Goal: Information Seeking & Learning: Learn about a topic

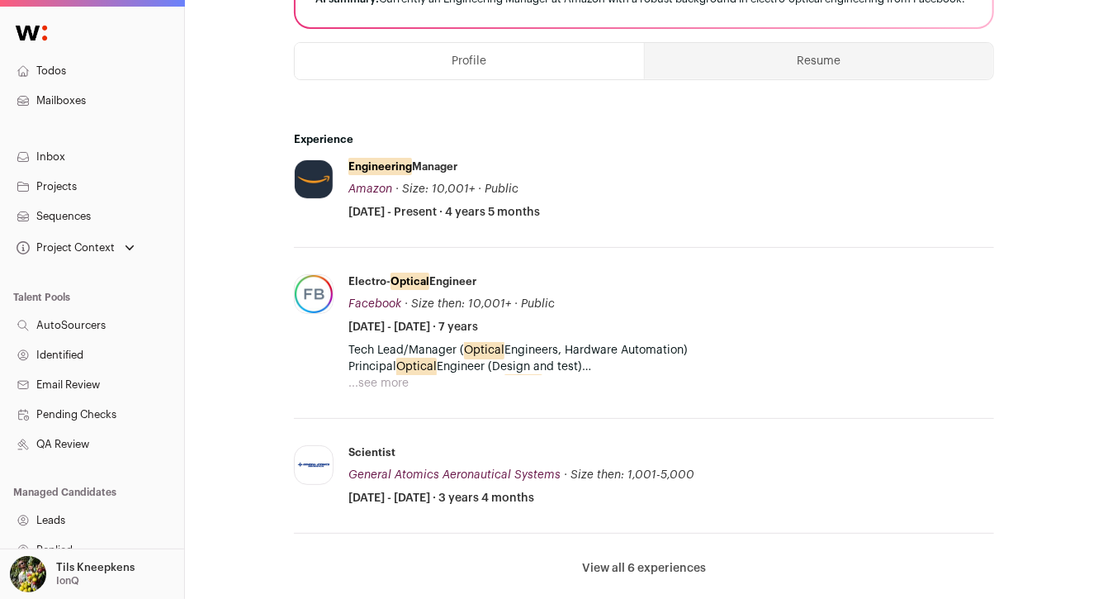
scroll to position [438, 0]
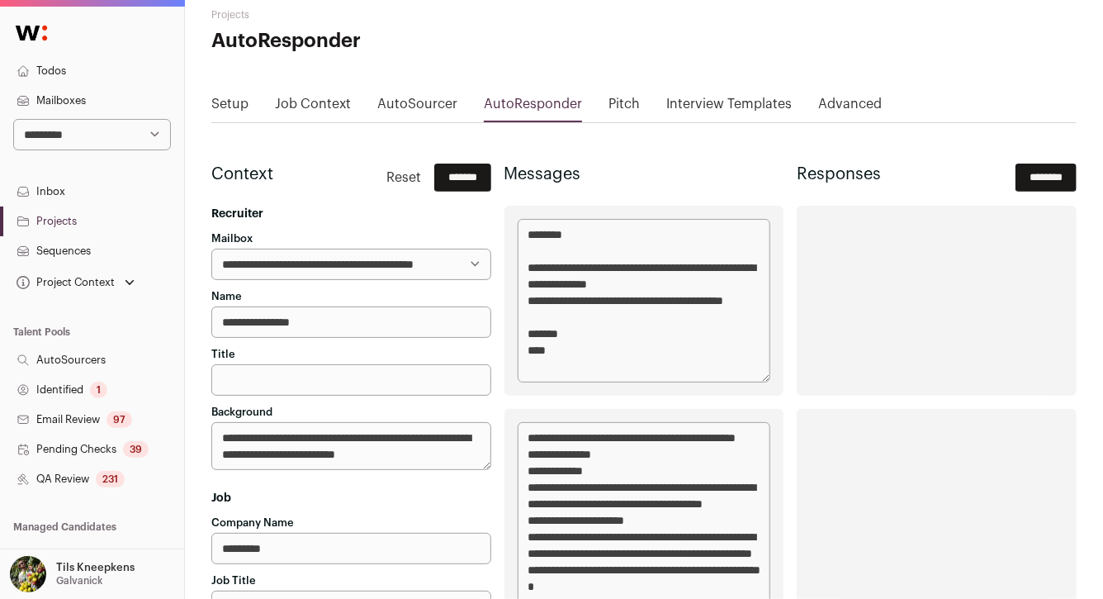
scroll to position [36, 0]
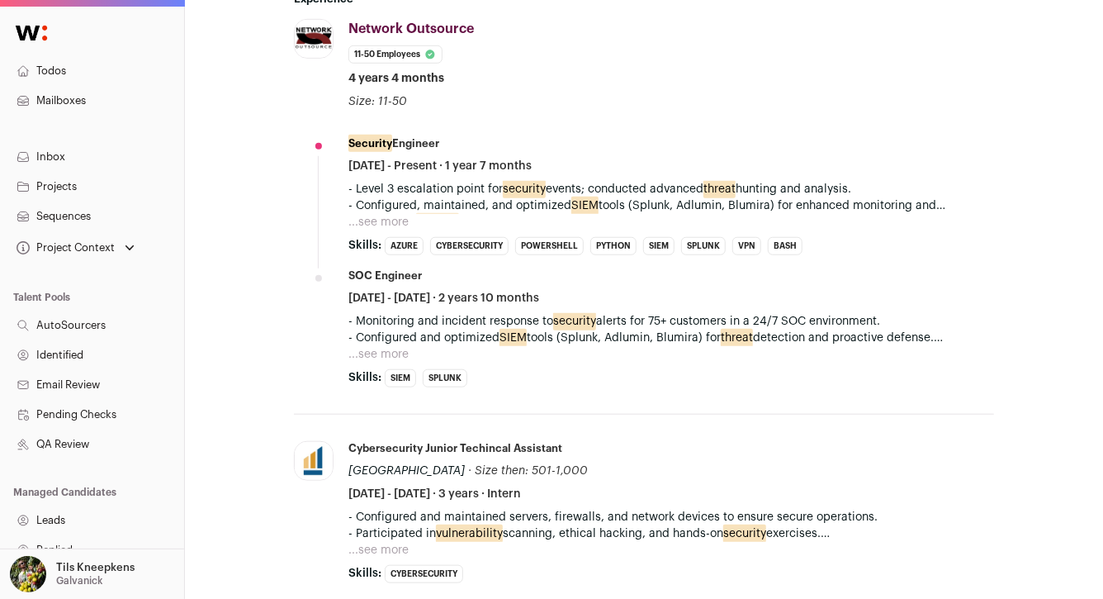
scroll to position [572, 0]
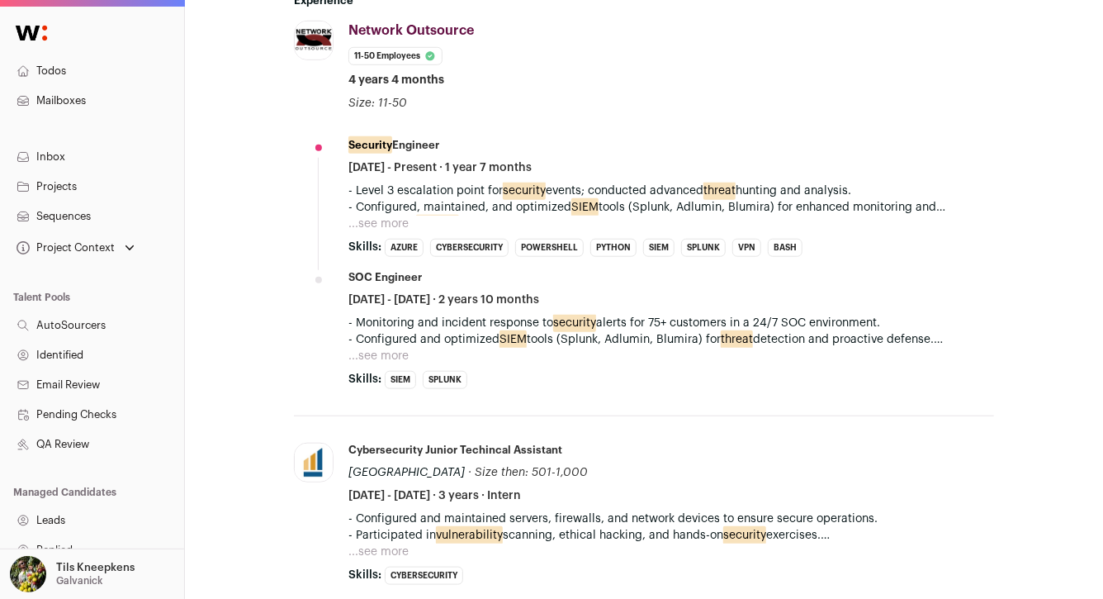
click at [386, 230] on li "Security Engineer [DATE] - Present · 1 year 7 months - Level 3 escalation point…" at bounding box center [672, 197] width 646 height 119
click at [388, 225] on button "...see more" at bounding box center [379, 224] width 60 height 17
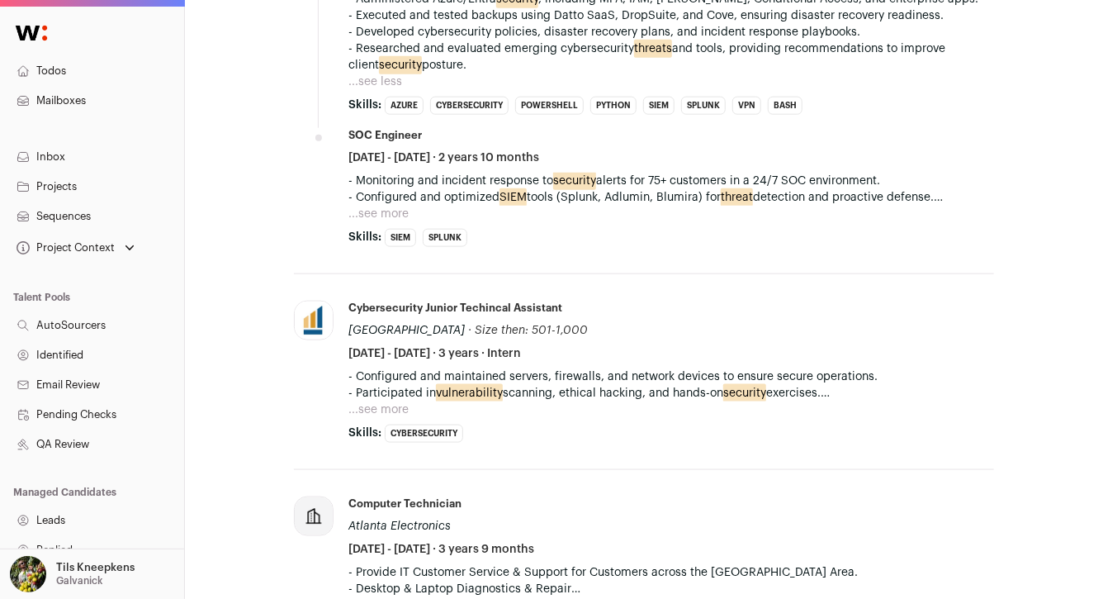
scroll to position [917, 0]
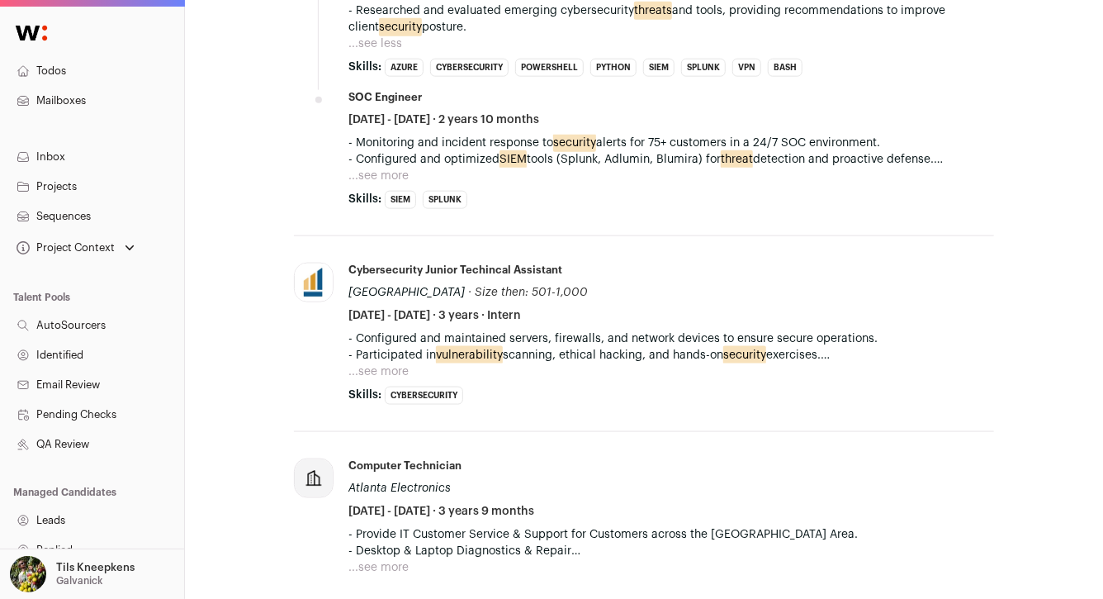
click at [389, 168] on button "...see more" at bounding box center [379, 176] width 60 height 17
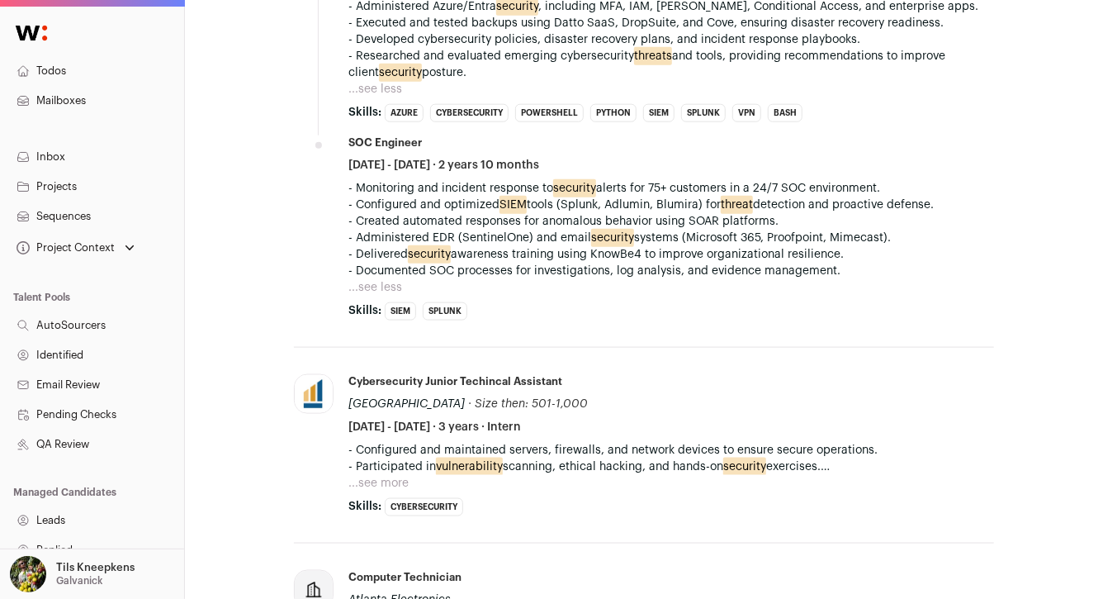
scroll to position [869, 0]
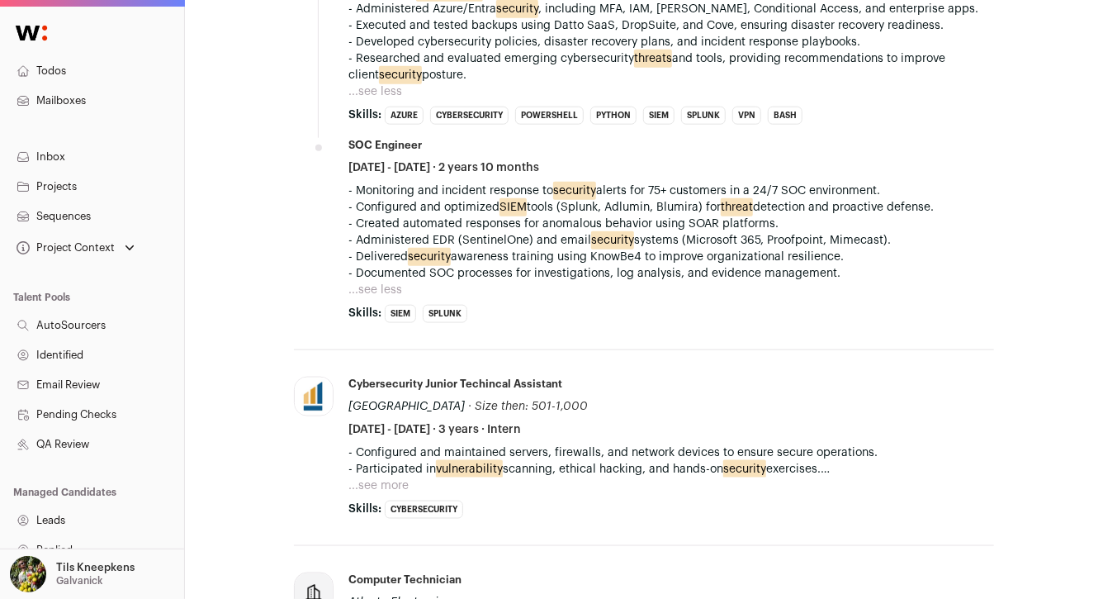
click at [401, 476] on li "Cybersecurity Junior Techincal Assistant SUNY Westchester Community College · S…" at bounding box center [672, 448] width 646 height 142
click at [396, 477] on button "...see more" at bounding box center [379, 485] width 60 height 17
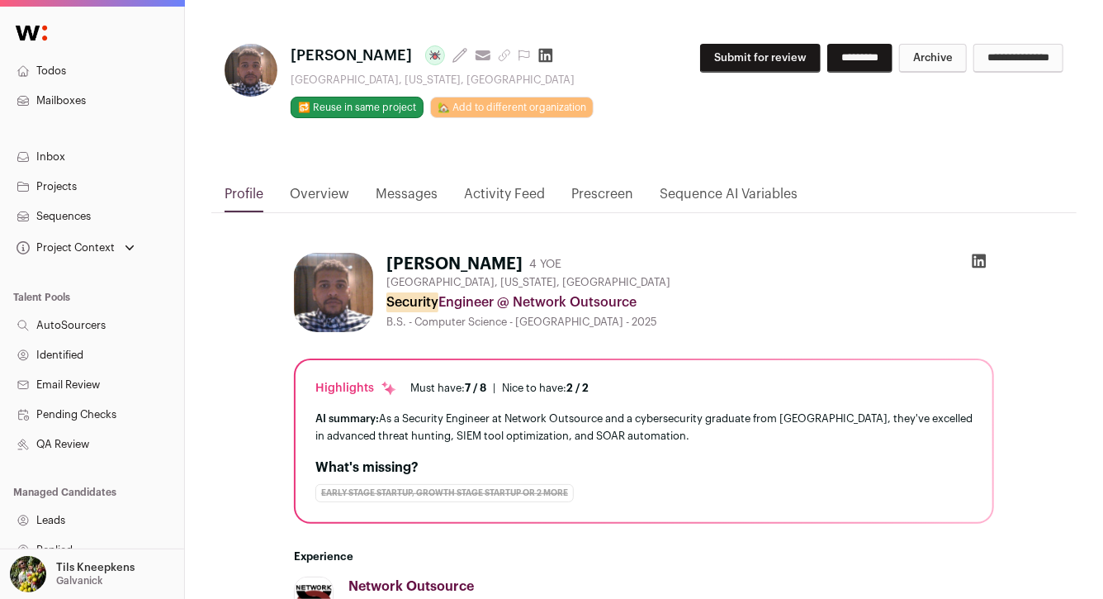
scroll to position [0, 0]
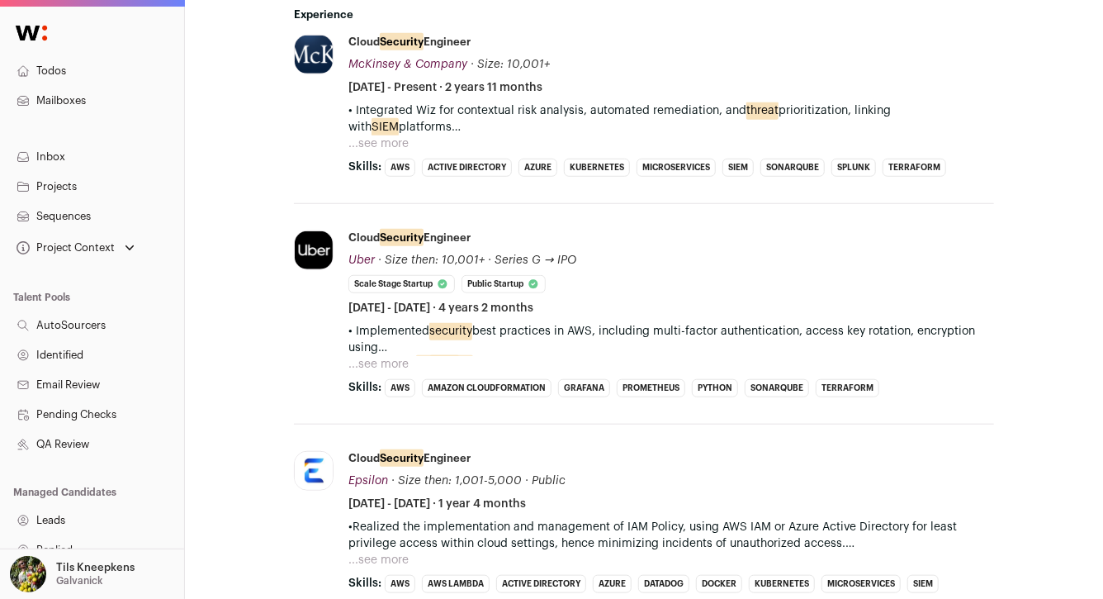
scroll to position [562, 0]
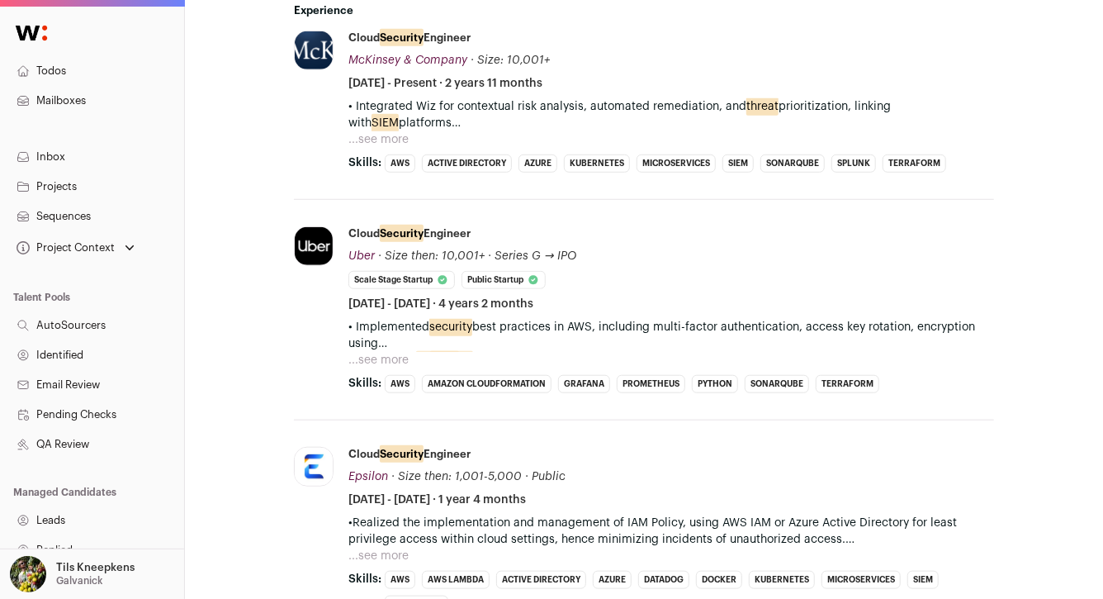
click at [388, 137] on button "...see more" at bounding box center [379, 139] width 60 height 17
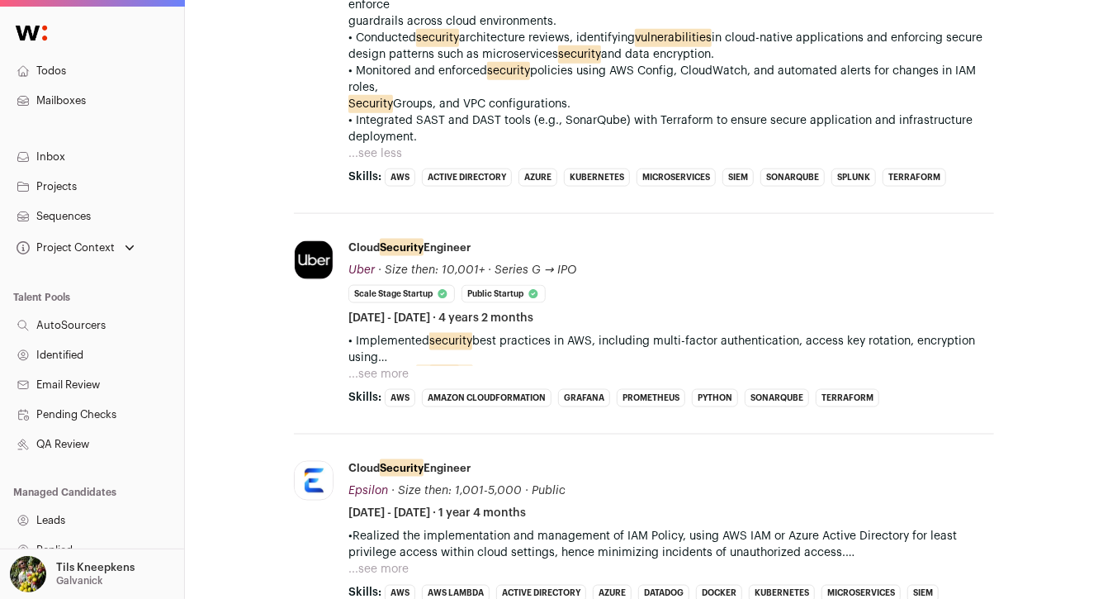
scroll to position [1023, 0]
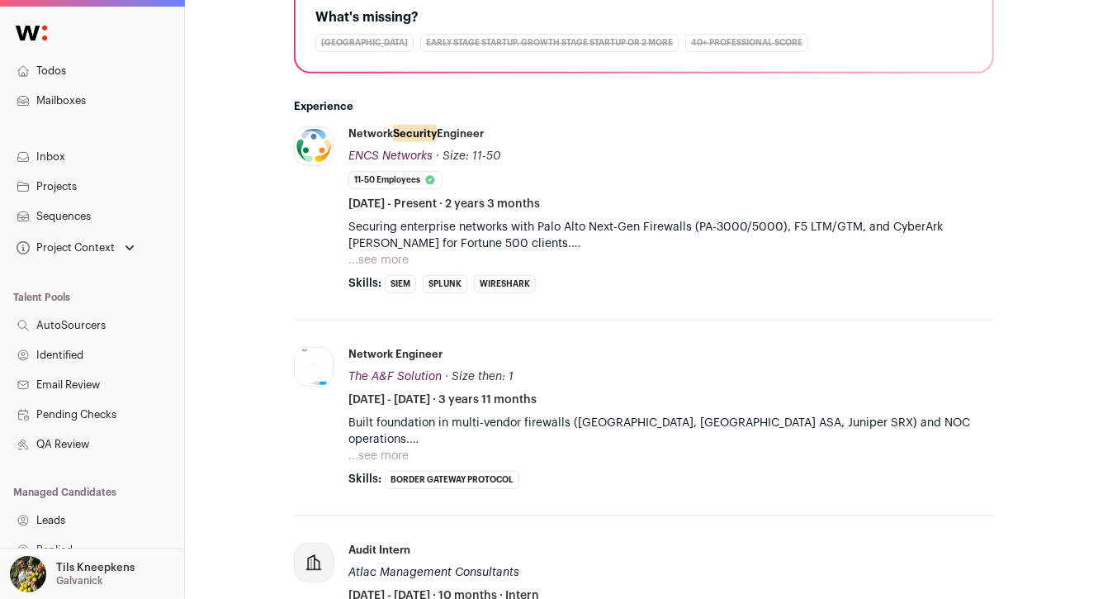
scroll to position [485, 0]
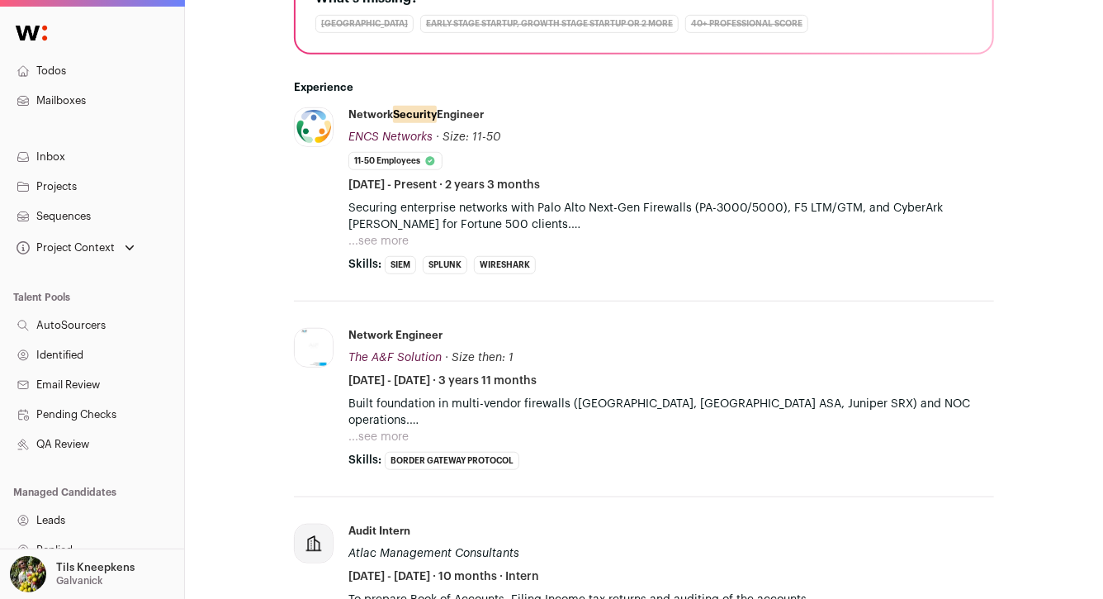
click at [396, 239] on button "...see more" at bounding box center [379, 241] width 60 height 17
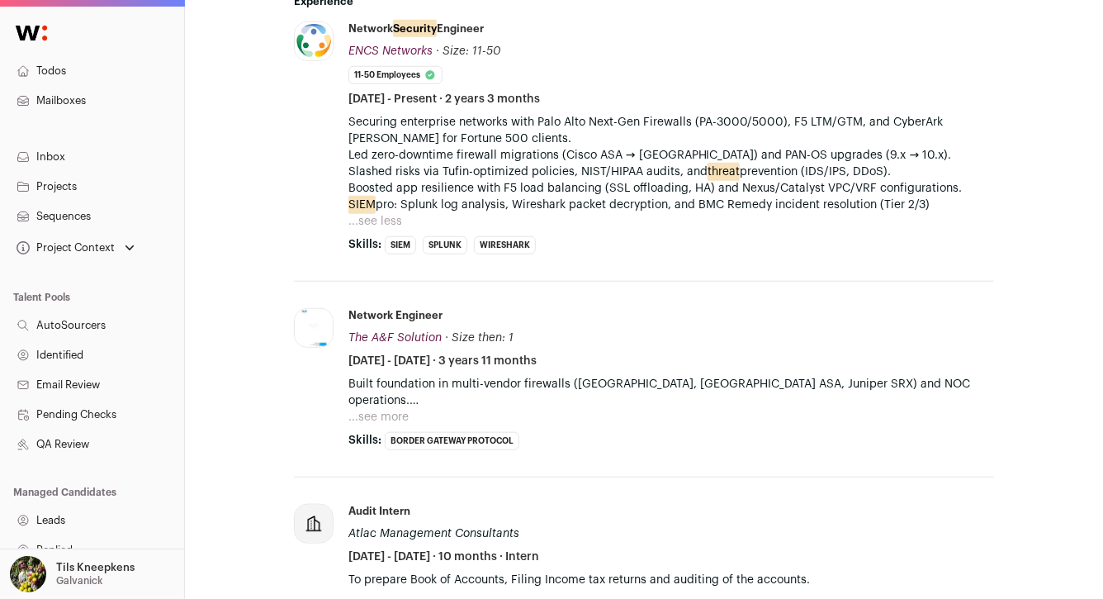
scroll to position [576, 0]
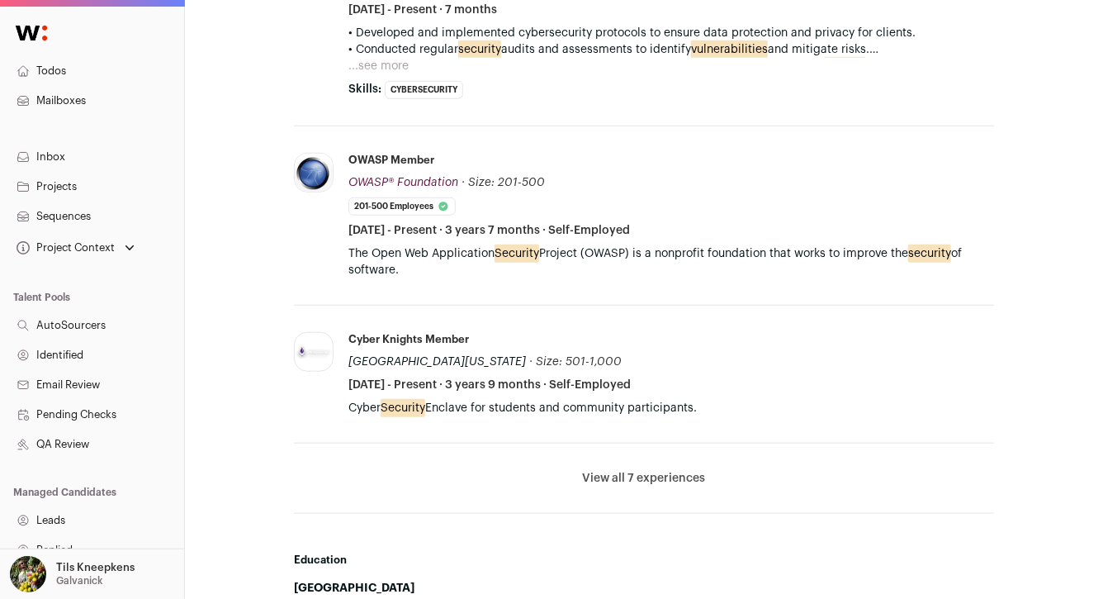
scroll to position [640, 0]
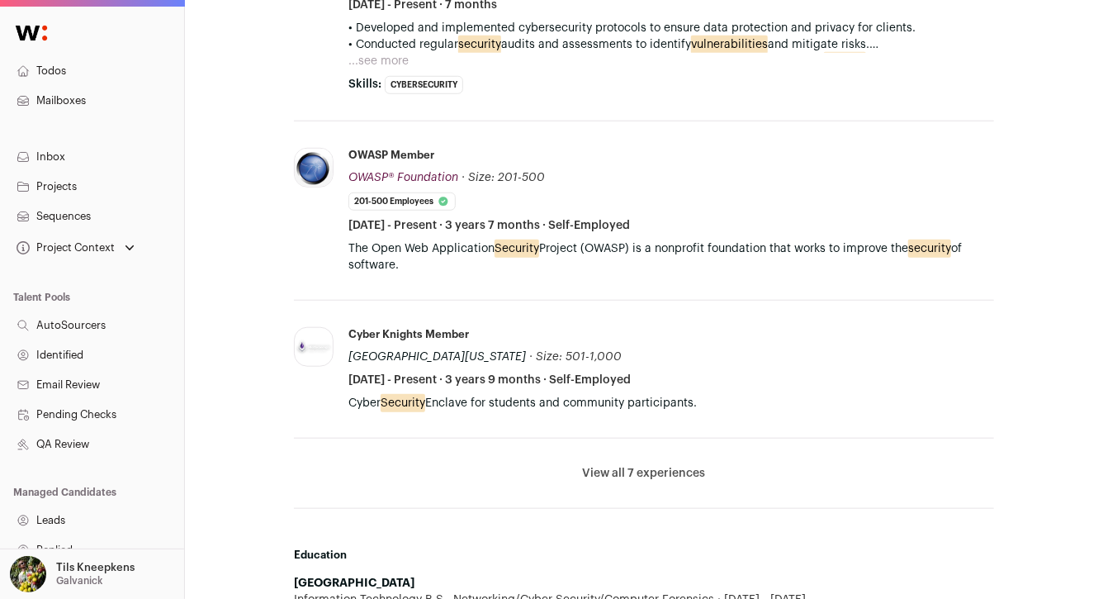
click at [669, 478] on button "View all 7 experiences" at bounding box center [644, 473] width 123 height 17
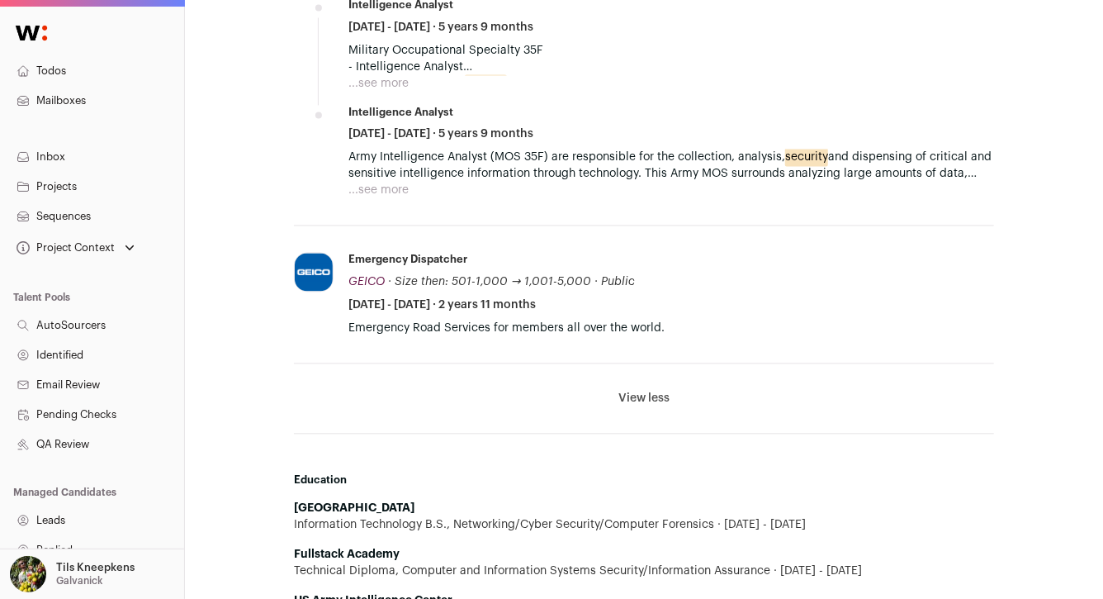
scroll to position [1611, 0]
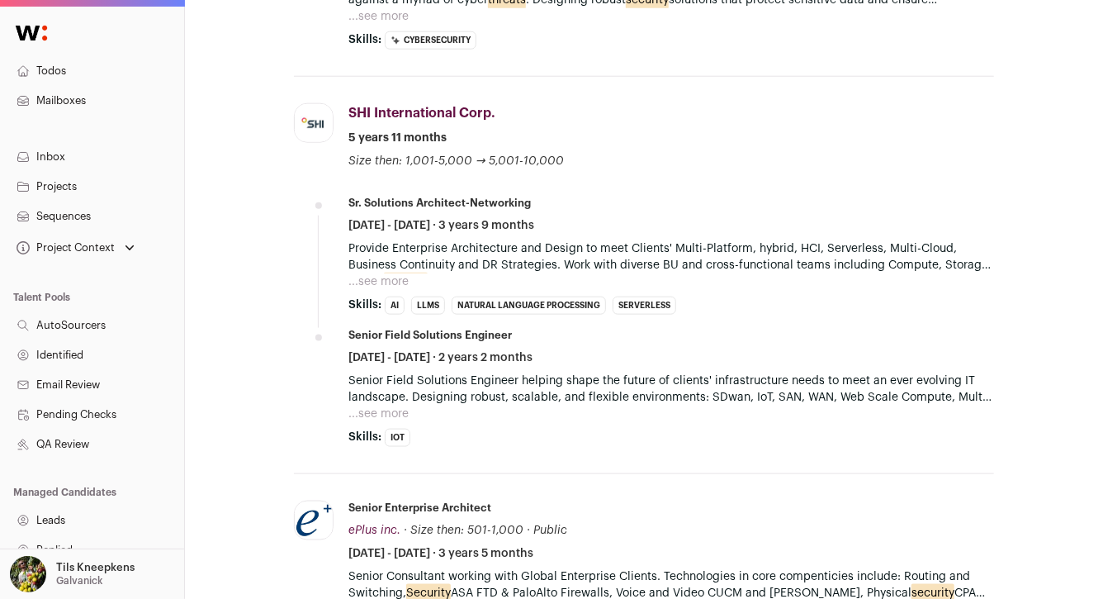
scroll to position [861, 0]
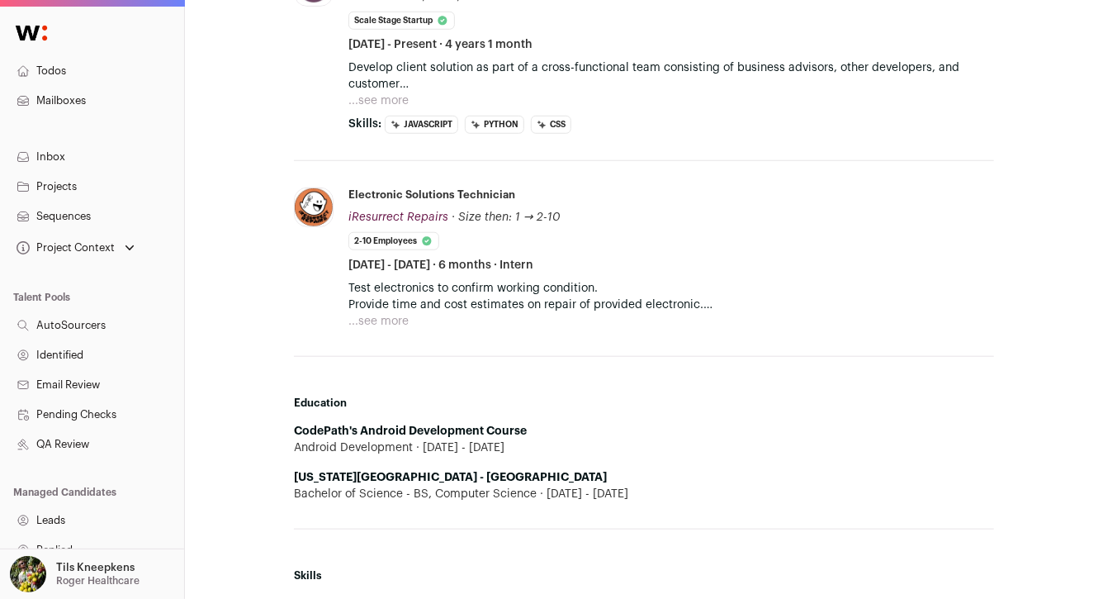
scroll to position [570, 0]
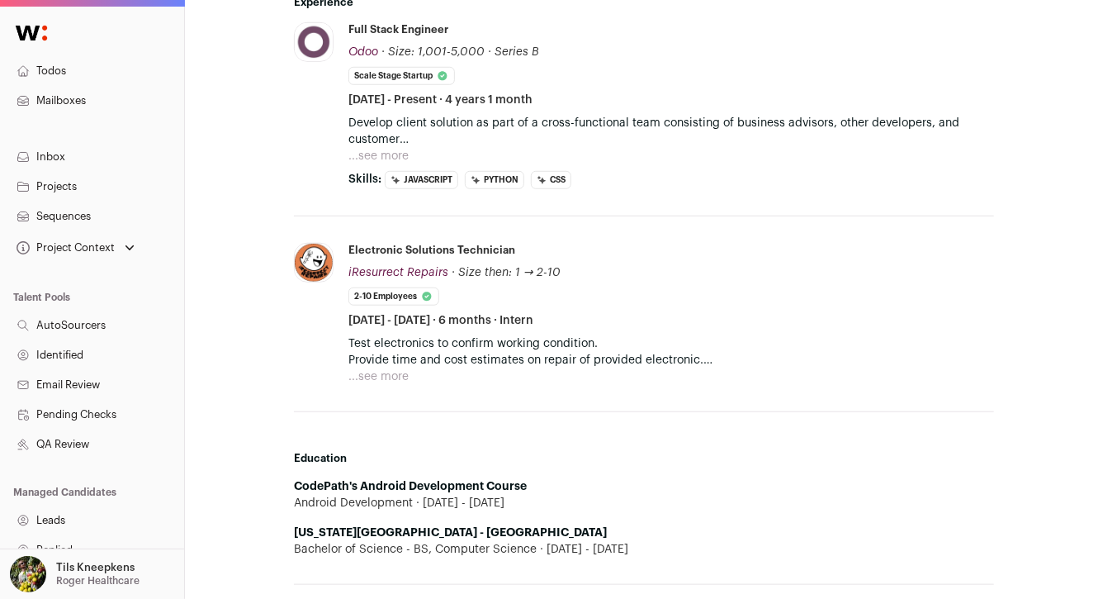
click at [396, 153] on button "...see more" at bounding box center [379, 156] width 60 height 17
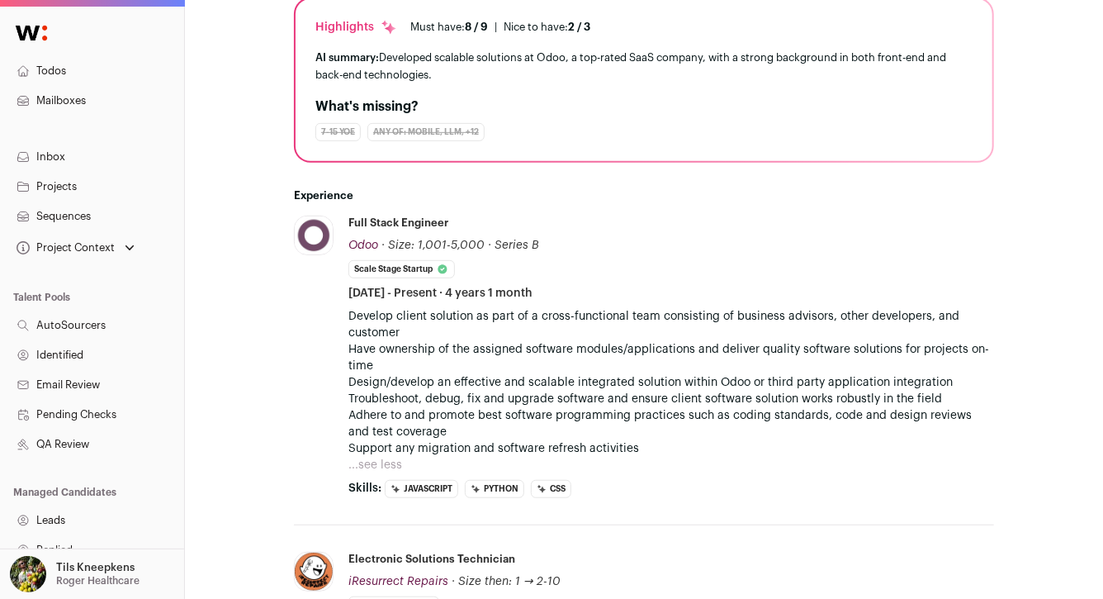
scroll to position [509, 0]
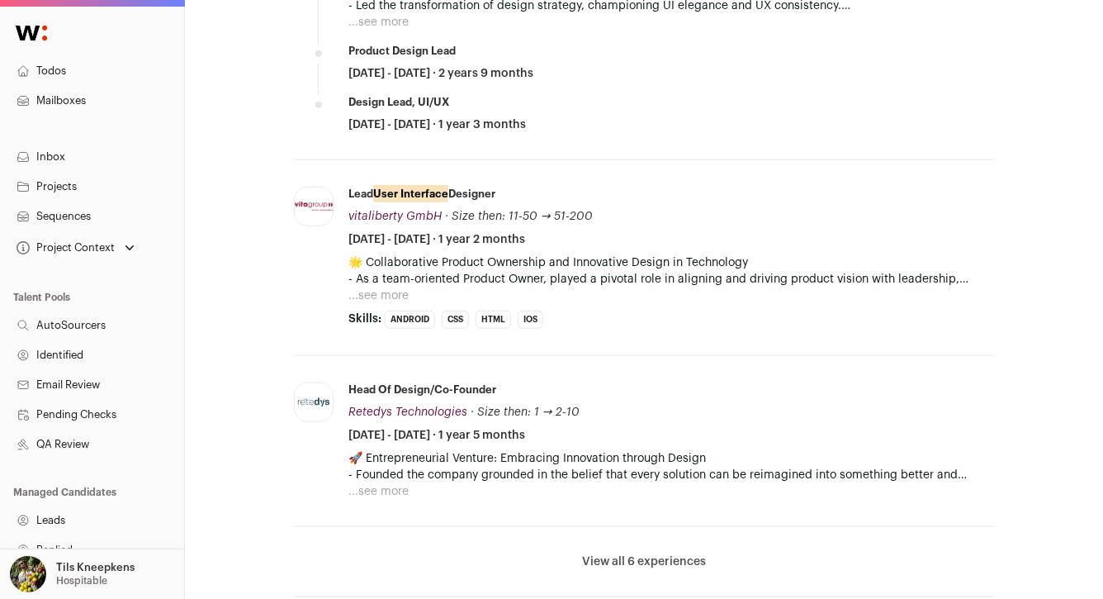
scroll to position [776, 0]
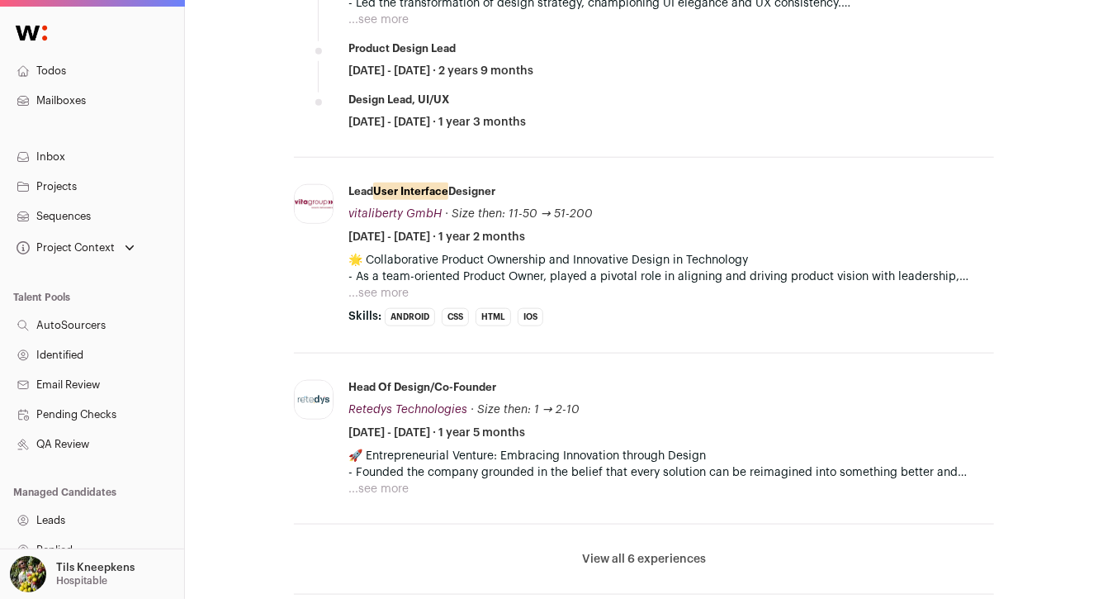
click at [387, 295] on button "...see more" at bounding box center [379, 293] width 60 height 17
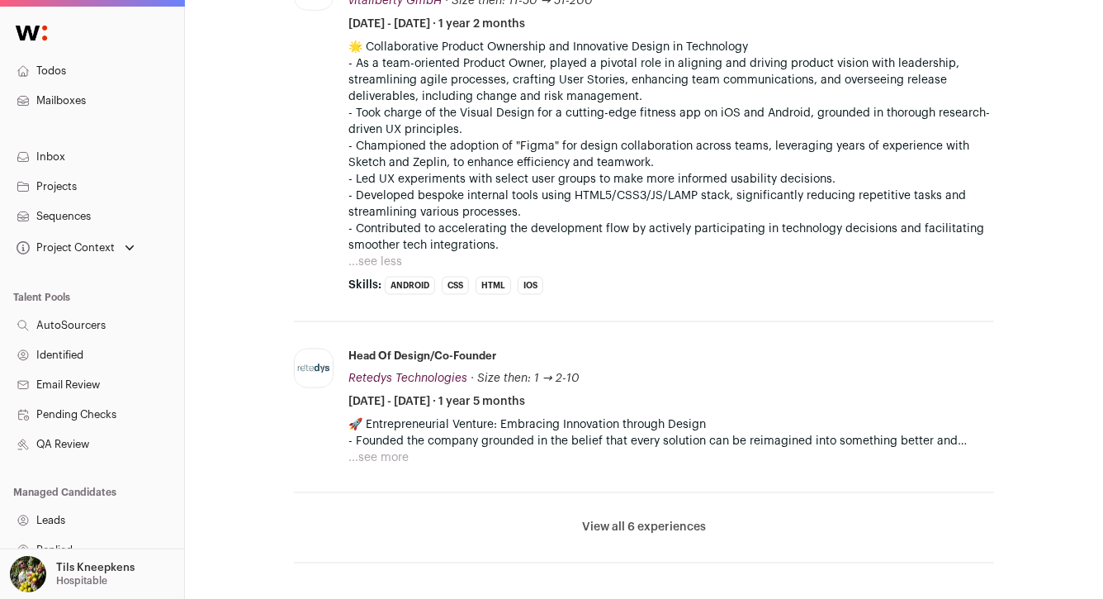
scroll to position [1098, 0]
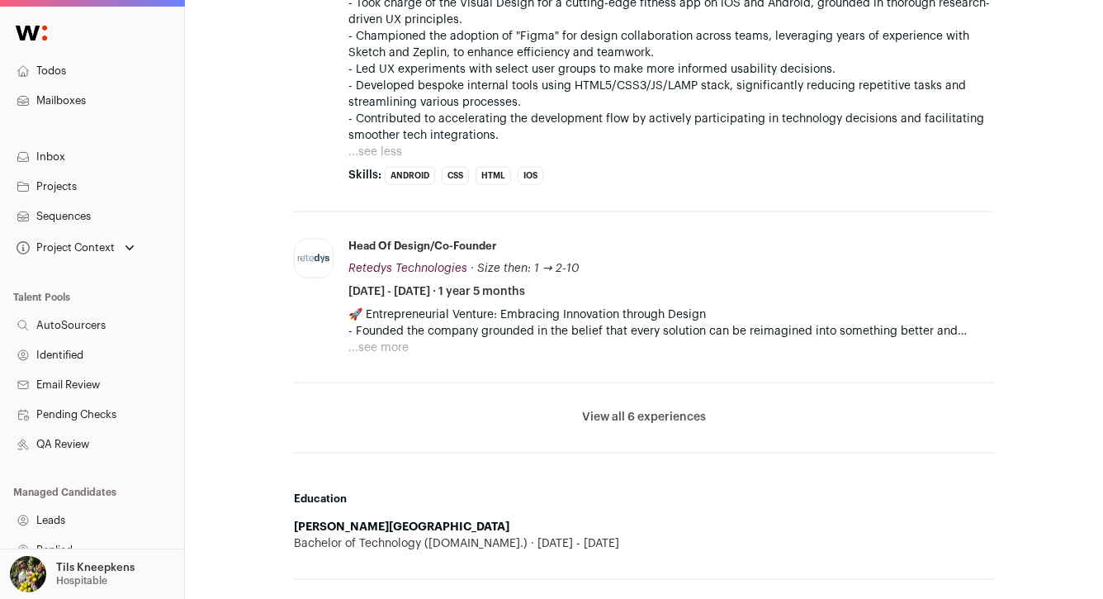
click at [400, 349] on button "...see more" at bounding box center [379, 347] width 60 height 17
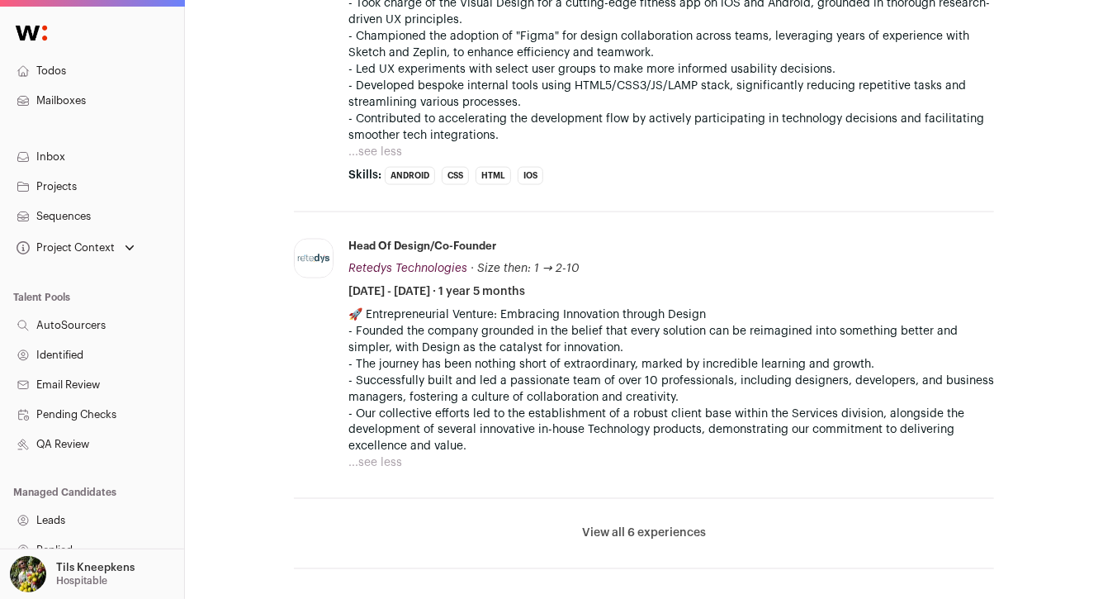
click at [601, 531] on button "View all 6 experiences" at bounding box center [644, 533] width 124 height 17
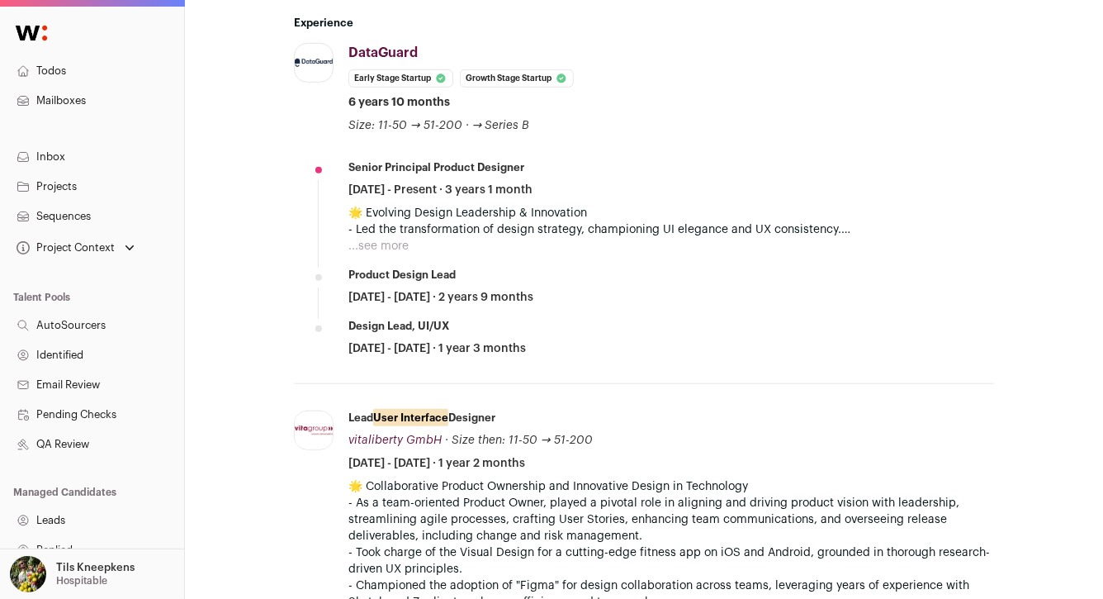
scroll to position [550, 0]
click at [391, 243] on button "...see more" at bounding box center [379, 245] width 60 height 17
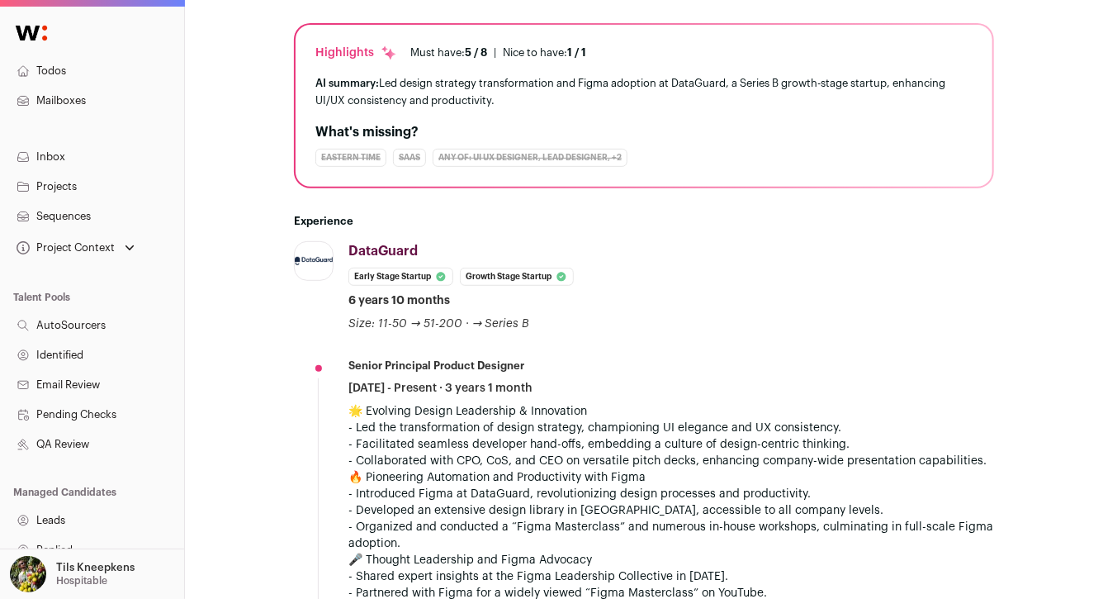
scroll to position [364, 0]
